Goal: Task Accomplishment & Management: Manage account settings

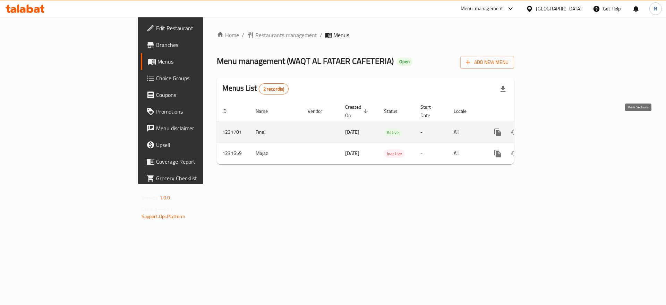
click at [552, 128] on icon "enhanced table" at bounding box center [547, 132] width 8 height 8
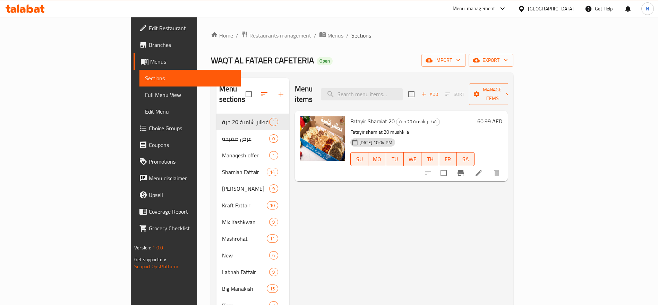
click at [145, 94] on span "Full Menu View" at bounding box center [190, 95] width 90 height 8
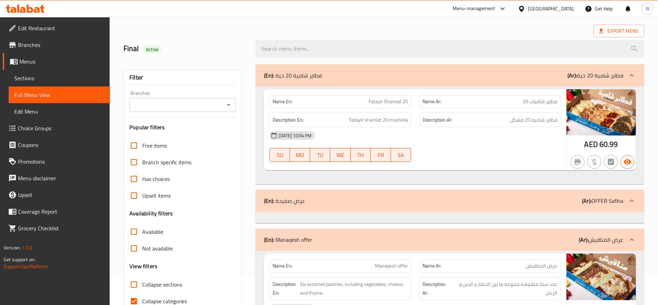
scroll to position [52, 0]
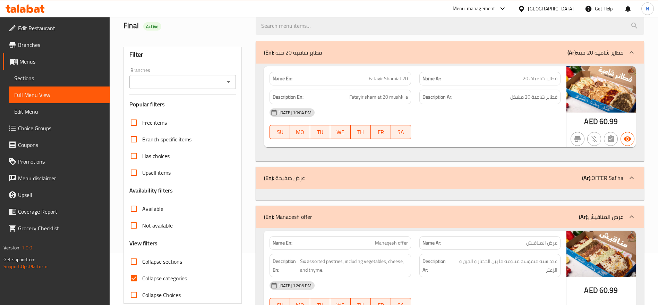
click at [185, 81] on input "Branches" at bounding box center [176, 82] width 91 height 10
click at [223, 80] on div "Branches" at bounding box center [182, 82] width 106 height 14
click at [228, 81] on icon "Open" at bounding box center [228, 82] width 8 height 8
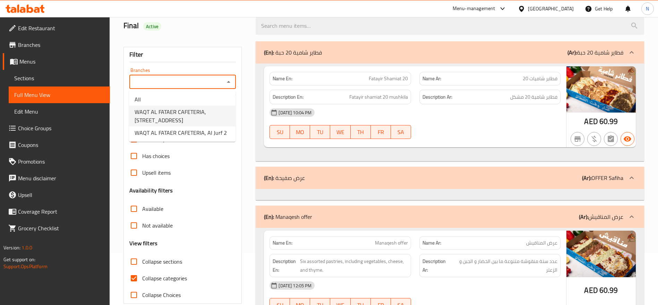
click at [225, 111] on span "WAQT AL FATAER CAFETERIA, [STREET_ADDRESS]" at bounding box center [182, 116] width 95 height 17
type input "WAQT AL FATAER CAFETERIA, [STREET_ADDRESS]"
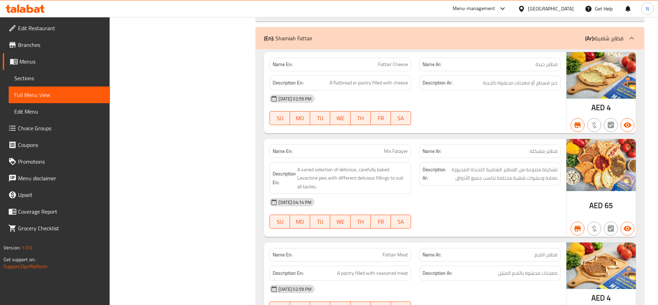
scroll to position [0, 0]
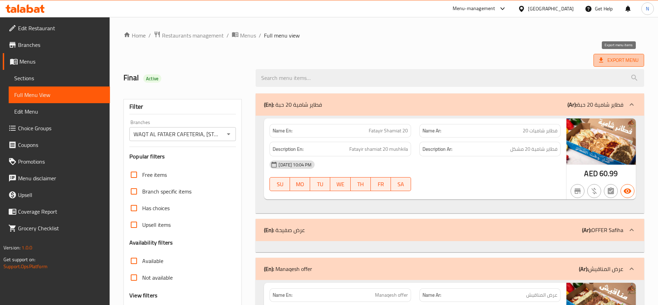
click at [615, 59] on span "Export Menu" at bounding box center [619, 60] width 40 height 9
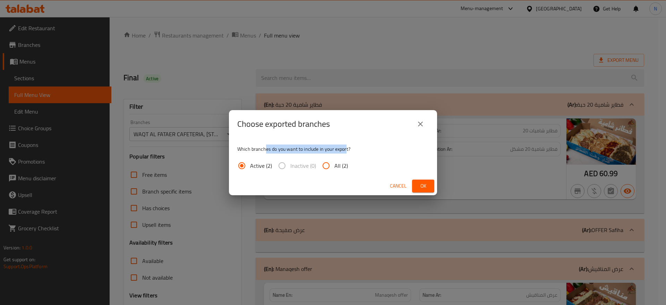
drag, startPoint x: 266, startPoint y: 149, endPoint x: 346, endPoint y: 151, distance: 80.1
click at [346, 151] on p "Which branches do you want to include in your export?" at bounding box center [332, 148] width 191 height 7
click at [357, 151] on p "Which branches do you want to include in your export?" at bounding box center [332, 148] width 191 height 7
click at [283, 164] on label "Inactive (0)" at bounding box center [295, 165] width 42 height 17
drag, startPoint x: 253, startPoint y: 151, endPoint x: 336, endPoint y: 148, distance: 82.9
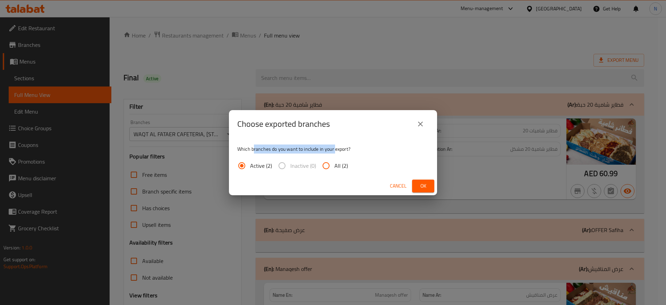
click at [336, 148] on p "Which branches do you want to include in your export?" at bounding box center [332, 148] width 191 height 7
click at [328, 165] on input "All (2)" at bounding box center [326, 165] width 17 height 17
radio input "true"
click at [241, 167] on input "Active (2)" at bounding box center [241, 165] width 17 height 17
radio input "true"
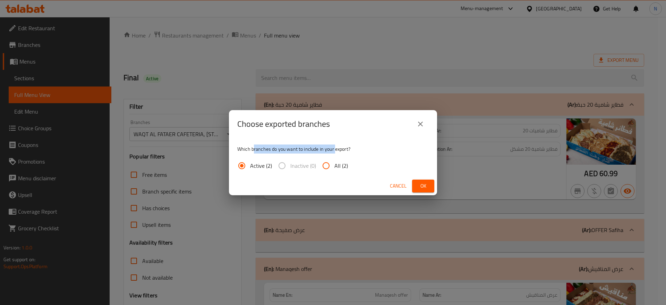
click at [419, 187] on span "Ok" at bounding box center [423, 185] width 11 height 9
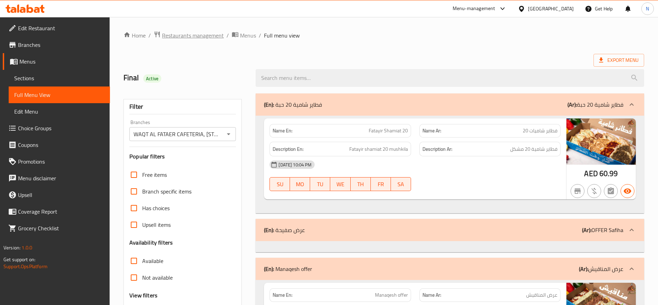
click at [207, 33] on span "Restaurants management" at bounding box center [193, 35] width 62 height 8
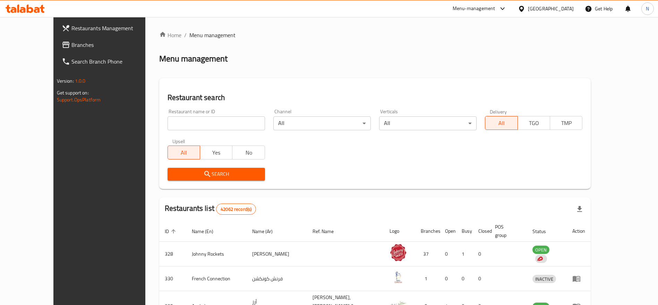
click at [168, 129] on input "search" at bounding box center [216, 123] width 97 height 14
paste input "Gela"
type input "Gela"
click button "Search" at bounding box center [216, 174] width 97 height 13
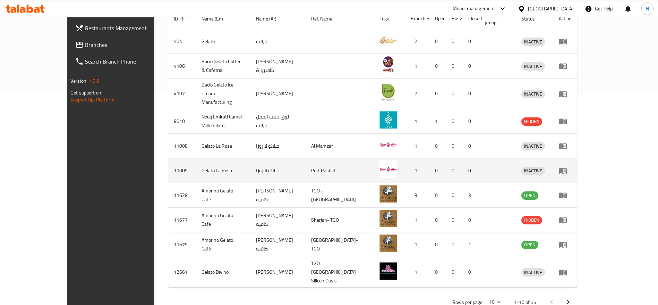
scroll to position [213, 0]
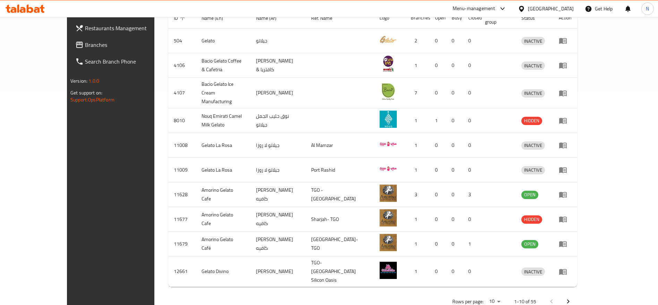
click at [572, 297] on icon "Next page" at bounding box center [568, 301] width 8 height 8
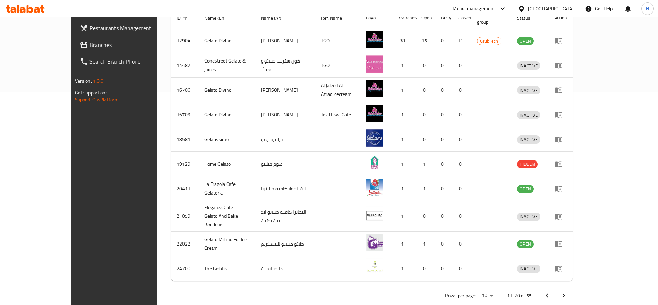
click at [568, 291] on icon "Next page" at bounding box center [563, 295] width 8 height 8
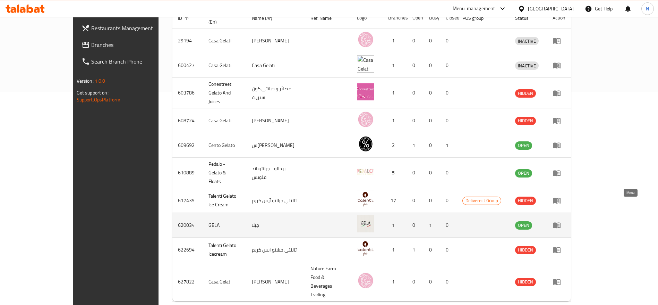
click at [559, 224] on icon "enhanced table" at bounding box center [558, 225] width 2 height 3
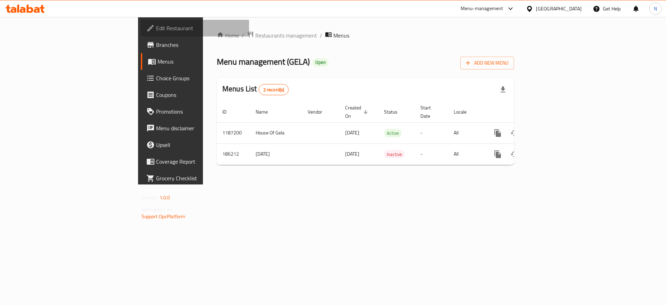
click at [156, 32] on span "Edit Restaurant" at bounding box center [200, 28] width 88 height 8
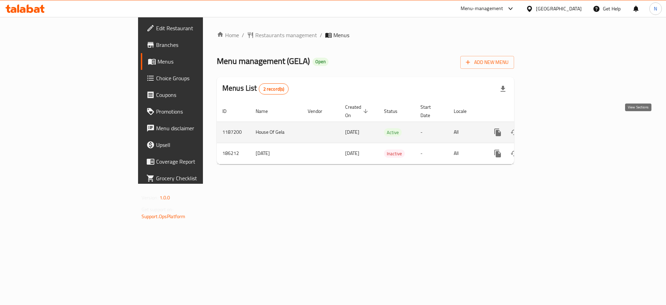
click at [556, 131] on link "enhanced table" at bounding box center [547, 132] width 17 height 17
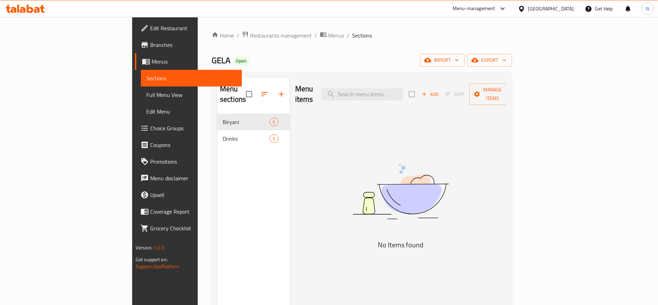
drag, startPoint x: 298, startPoint y: 276, endPoint x: 225, endPoint y: 205, distance: 101.3
click at [298, 276] on div "Menu items Add Sort Manage items No Items found" at bounding box center [398, 230] width 217 height 305
click at [152, 59] on span "Menus" at bounding box center [194, 61] width 85 height 8
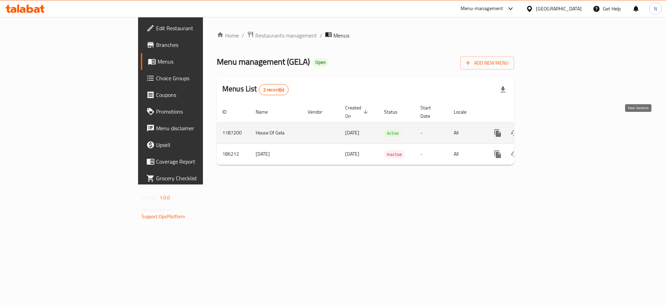
click at [552, 129] on icon "enhanced table" at bounding box center [547, 133] width 8 height 8
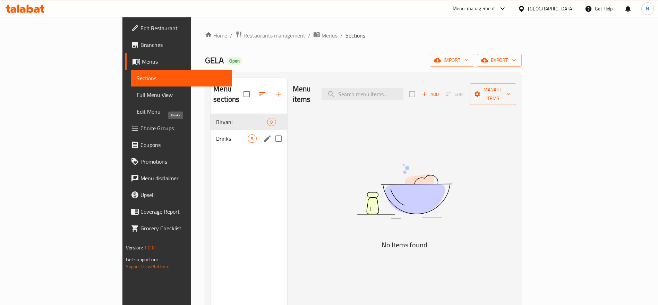
click at [216, 134] on span "Drinks" at bounding box center [232, 138] width 32 height 8
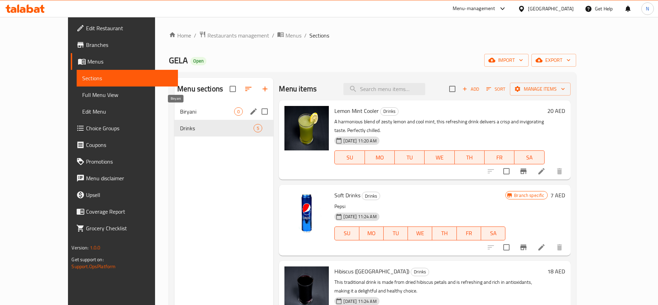
click at [180, 113] on span "Biryani" at bounding box center [207, 111] width 54 height 8
